Goal: Task Accomplishment & Management: Manage account settings

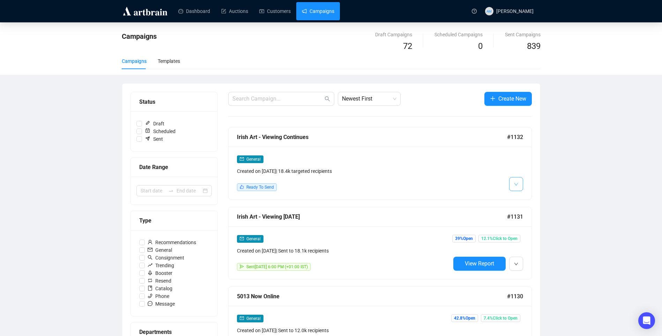
click at [521, 186] on button "button" at bounding box center [516, 184] width 14 height 14
click at [529, 200] on span "Edit" at bounding box center [527, 199] width 8 height 6
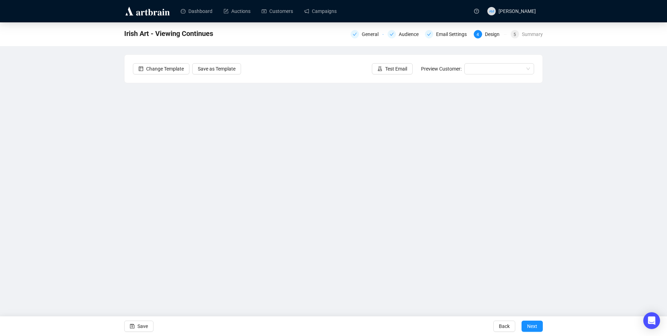
click at [77, 176] on div "Irish Art - Viewing Continues General Audience Email Settings 4 Design 5 Summar…" at bounding box center [333, 156] width 667 height 269
click at [141, 328] on span "Save" at bounding box center [142, 326] width 10 height 20
click at [596, 181] on div "Irish Art - Viewing Continues General Audience Email Settings 4 Design 5 Summar…" at bounding box center [333, 156] width 667 height 269
click at [139, 326] on span "Save" at bounding box center [142, 326] width 10 height 20
click at [366, 34] on div "General" at bounding box center [372, 34] width 21 height 8
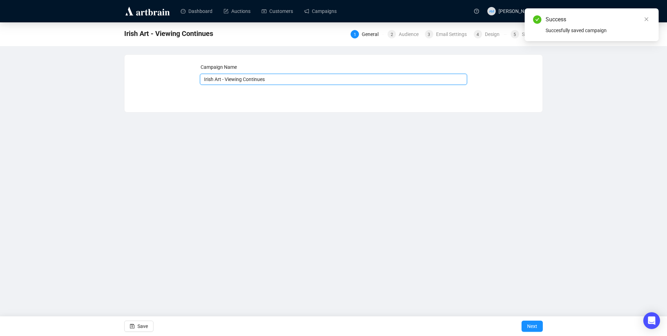
click at [225, 83] on input "Irish Art - Viewing Continues" at bounding box center [334, 79] width 268 height 11
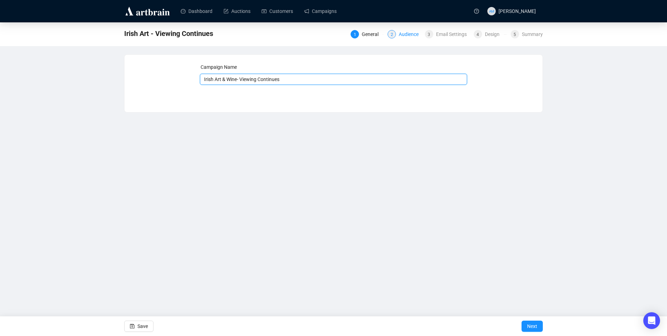
type input "Irish Art & Wine- Viewing Continues"
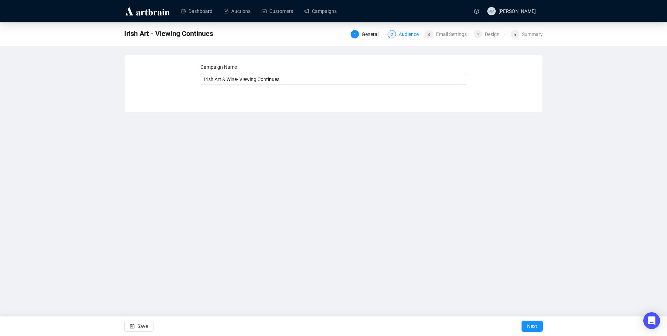
click at [404, 34] on div "Audience" at bounding box center [411, 34] width 24 height 8
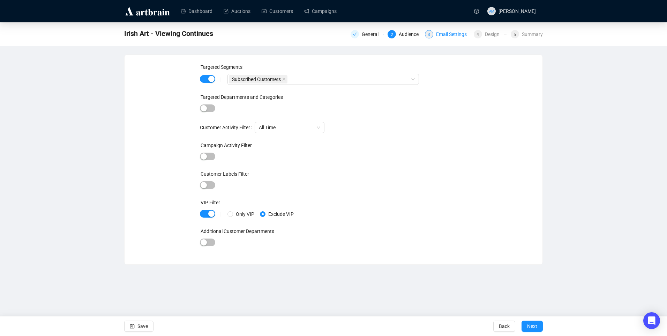
click at [441, 32] on div "Email Settings" at bounding box center [453, 34] width 35 height 8
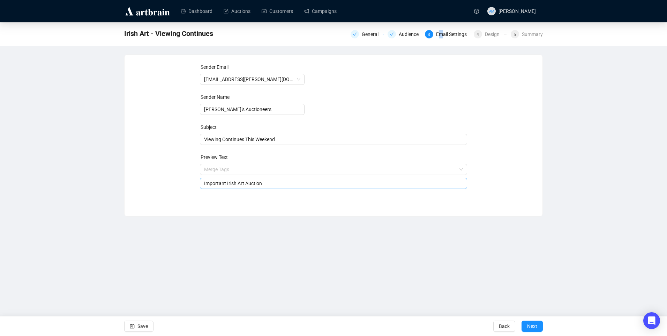
click at [264, 169] on span "Merge Tags Important Irish Art Auction" at bounding box center [334, 176] width 268 height 20
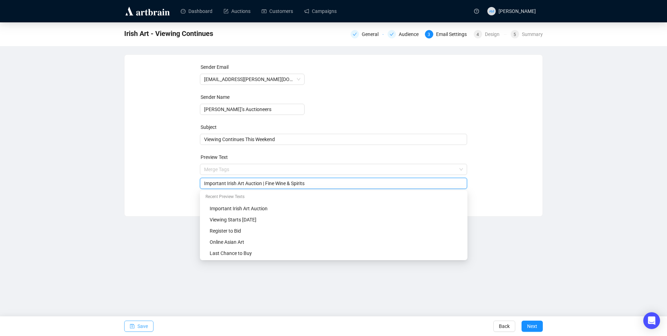
type input "Important Irish Art Auction | Fine Wine & Spirits"
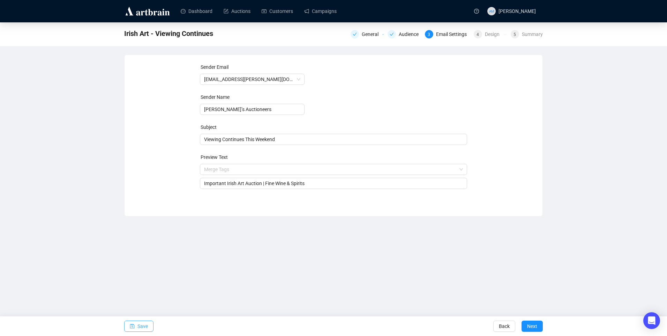
click at [144, 326] on span "Save" at bounding box center [142, 326] width 10 height 20
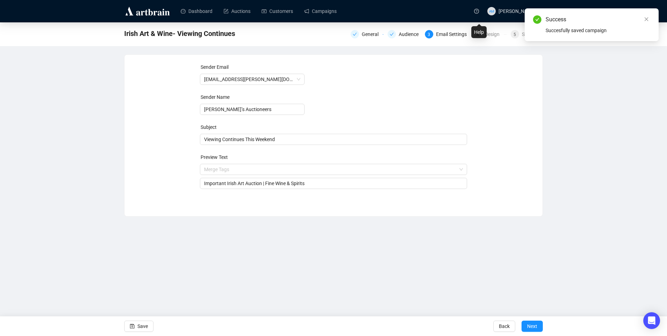
click at [482, 35] on div "Help" at bounding box center [478, 32] width 15 height 12
click at [498, 36] on div "Design" at bounding box center [494, 34] width 19 height 8
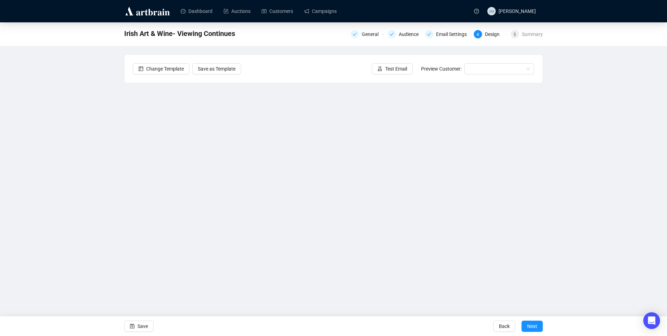
click at [602, 152] on div "Irish Art & Wine- Viewing Continues General Audience Email Settings 4 Design 5 …" at bounding box center [333, 156] width 667 height 269
click at [140, 325] on span "Save" at bounding box center [142, 326] width 10 height 20
click at [139, 327] on span "Save" at bounding box center [142, 326] width 10 height 20
click at [146, 326] on span "Save" at bounding box center [142, 326] width 10 height 20
click at [150, 326] on button "Save" at bounding box center [138, 325] width 29 height 11
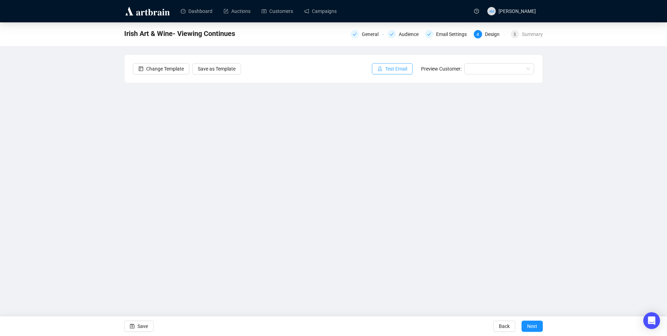
click at [401, 66] on span "Test Email" at bounding box center [396, 69] width 22 height 8
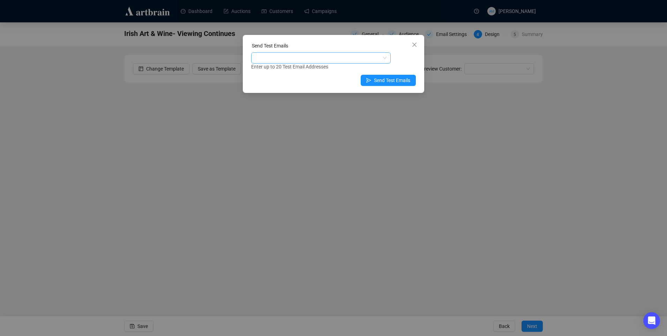
click at [328, 60] on div at bounding box center [317, 58] width 129 height 10
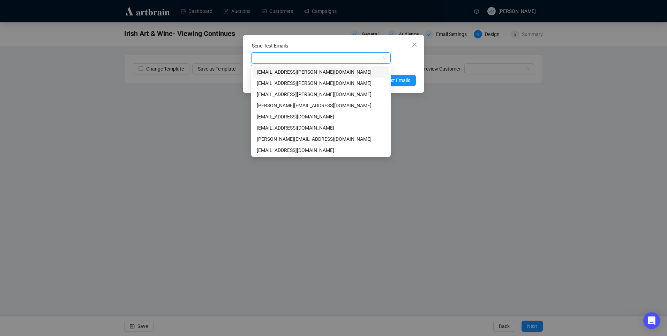
click at [264, 52] on div at bounding box center [321, 57] width 140 height 11
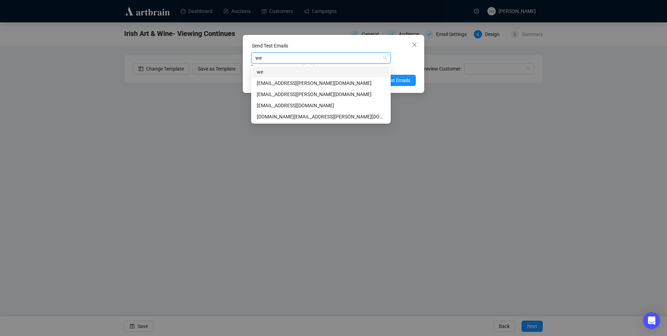
type input "wer"
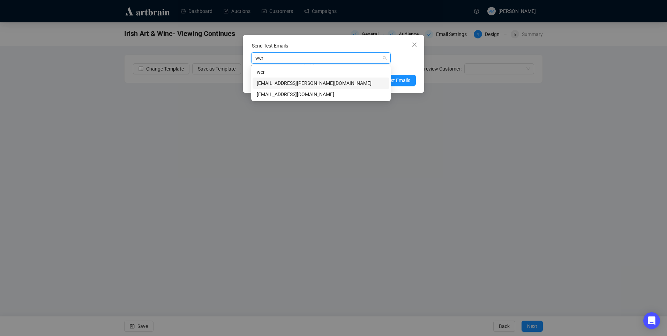
click at [287, 84] on div "[EMAIL_ADDRESS][PERSON_NAME][DOMAIN_NAME]" at bounding box center [321, 83] width 128 height 8
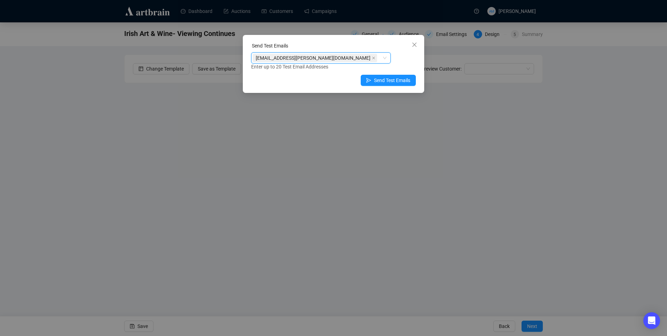
click at [416, 56] on div "Send Test Emails [EMAIL_ADDRESS][PERSON_NAME][DOMAIN_NAME] [EMAIL_ADDRESS][PERS…" at bounding box center [333, 64] width 181 height 58
click at [317, 55] on div "[EMAIL_ADDRESS][PERSON_NAME][DOMAIN_NAME]" at bounding box center [317, 58] width 129 height 10
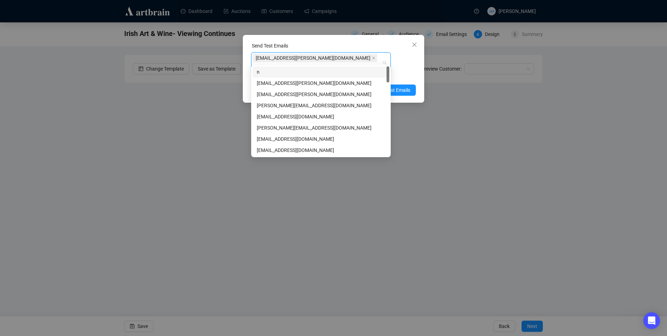
type input "ni"
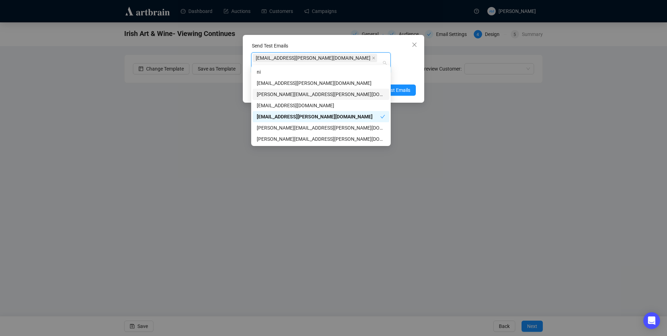
click at [276, 94] on div "[PERSON_NAME][EMAIL_ADDRESS][PERSON_NAME][DOMAIN_NAME]" at bounding box center [321, 94] width 128 height 8
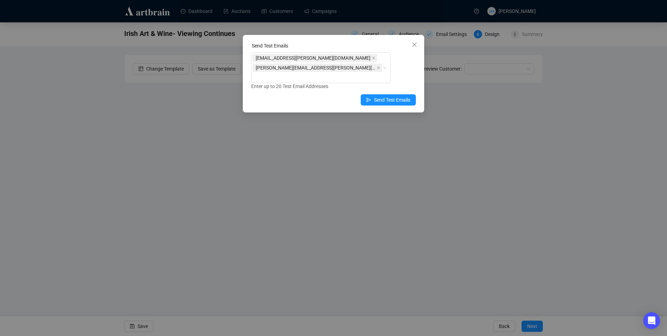
click at [399, 60] on div "[PERSON_NAME][EMAIL_ADDRESS][PERSON_NAME][DOMAIN_NAME] [PERSON_NAME][EMAIL_ADDR…" at bounding box center [333, 71] width 165 height 38
click at [377, 96] on span "Send Test Emails" at bounding box center [392, 100] width 36 height 8
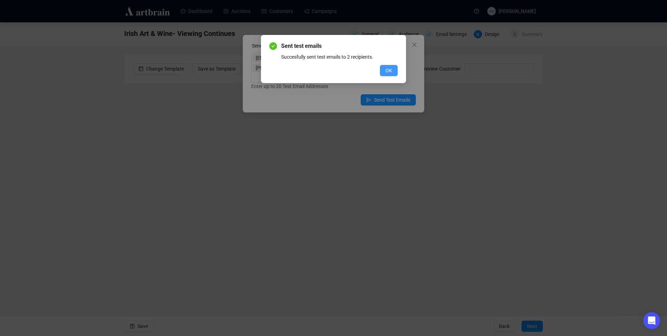
click at [385, 67] on button "OK" at bounding box center [389, 70] width 18 height 11
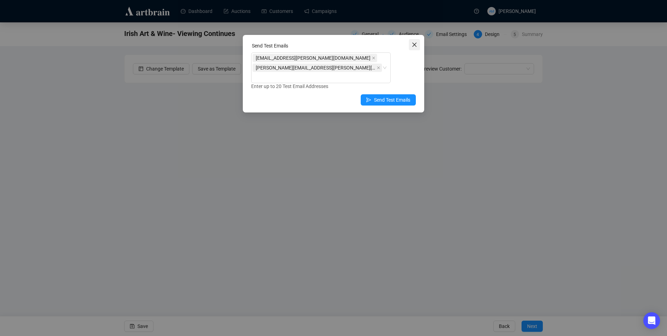
click at [415, 42] on button "Close" at bounding box center [414, 44] width 11 height 11
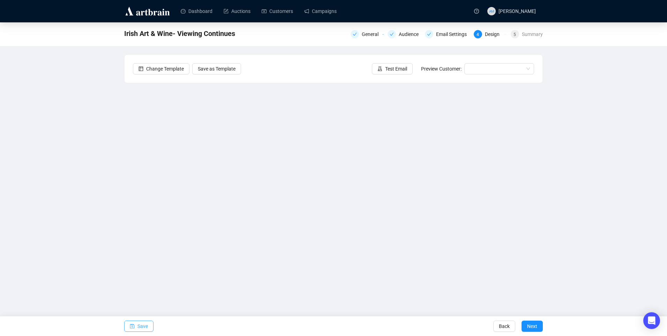
click at [147, 324] on span "Save" at bounding box center [142, 326] width 10 height 20
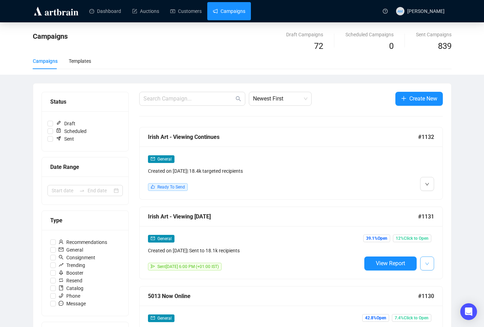
click at [428, 265] on icon "down" at bounding box center [427, 264] width 4 height 4
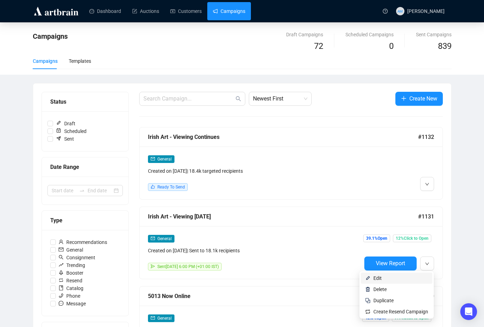
click at [398, 278] on span "Edit" at bounding box center [400, 278] width 55 height 8
